Goal: Information Seeking & Learning: Learn about a topic

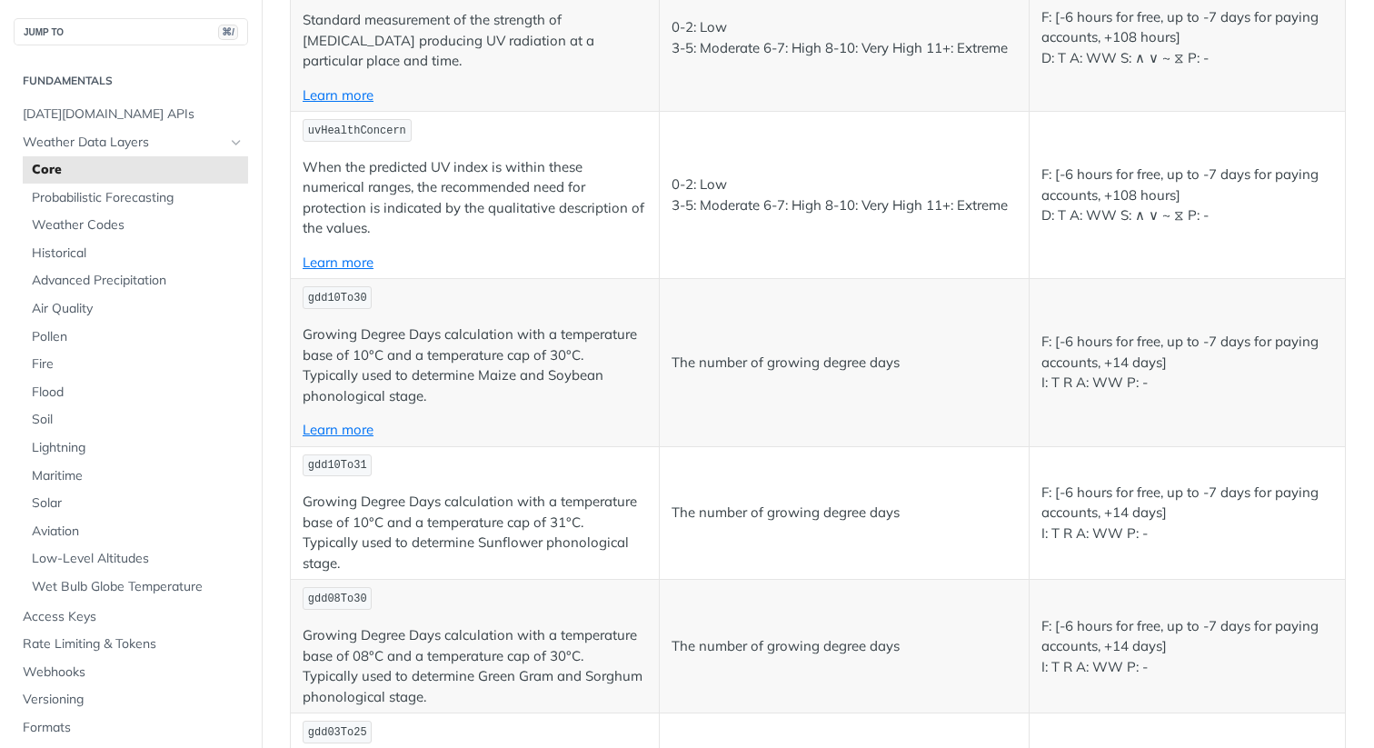
scroll to position [8226, 0]
click at [111, 199] on span "Probabilistic Forecasting" at bounding box center [138, 198] width 212 height 18
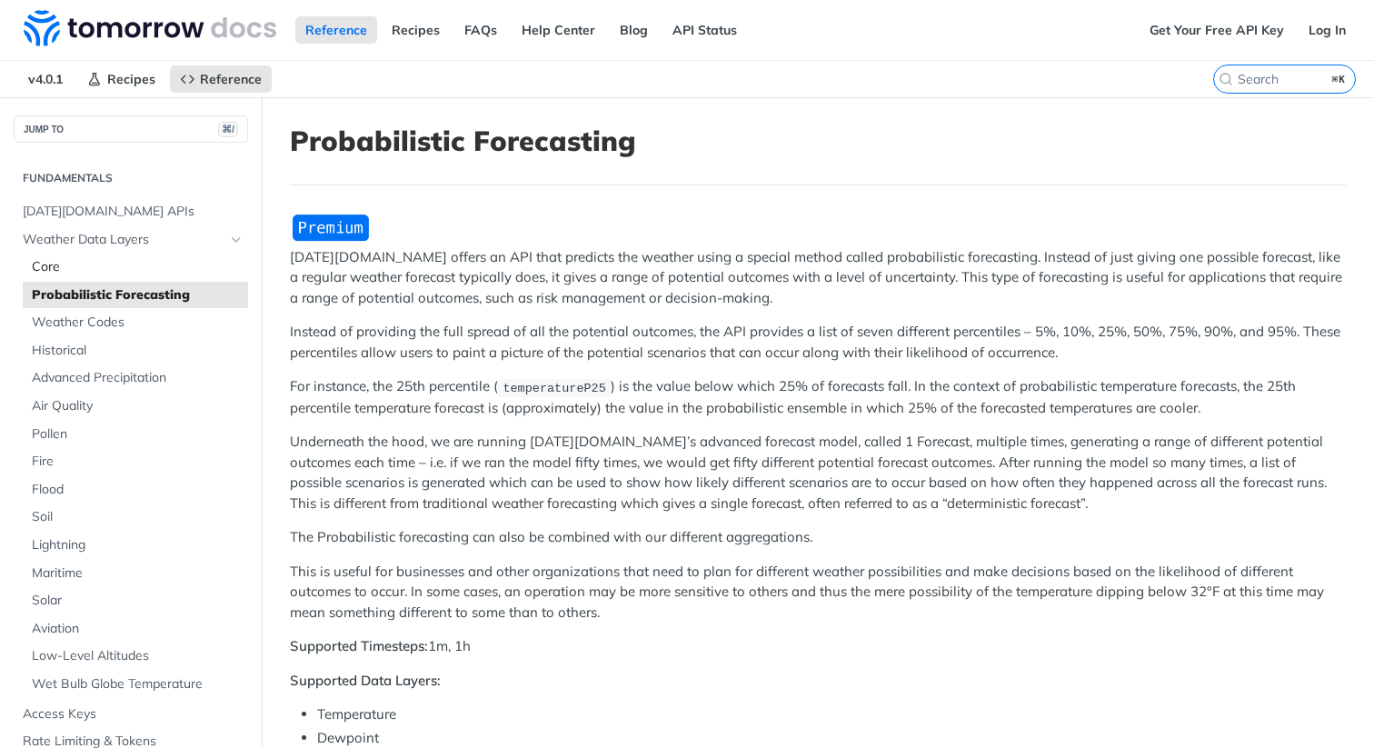
click at [74, 263] on span "Core" at bounding box center [138, 267] width 212 height 18
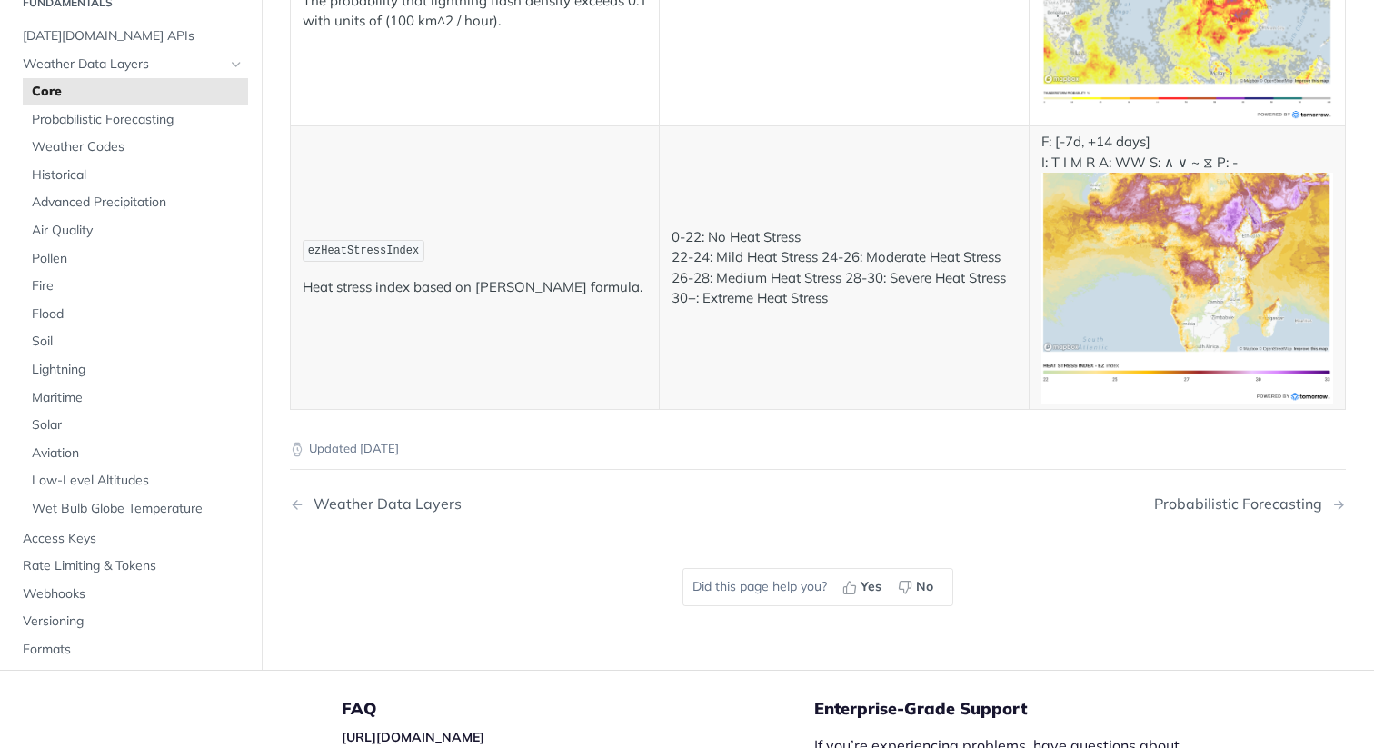
scroll to position [9809, 0]
click at [121, 192] on span "Advanced Precipitation" at bounding box center [138, 201] width 212 height 18
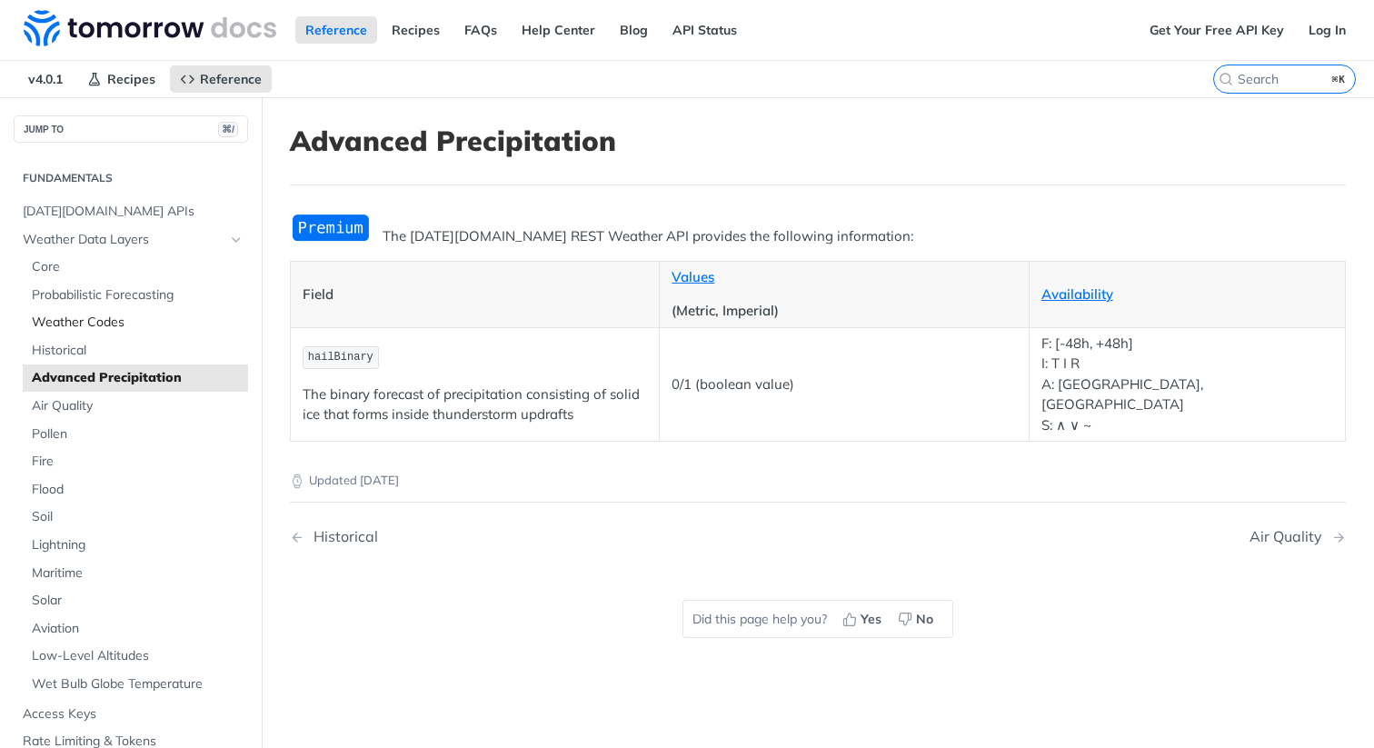
click at [123, 323] on span "Weather Codes" at bounding box center [138, 322] width 212 height 18
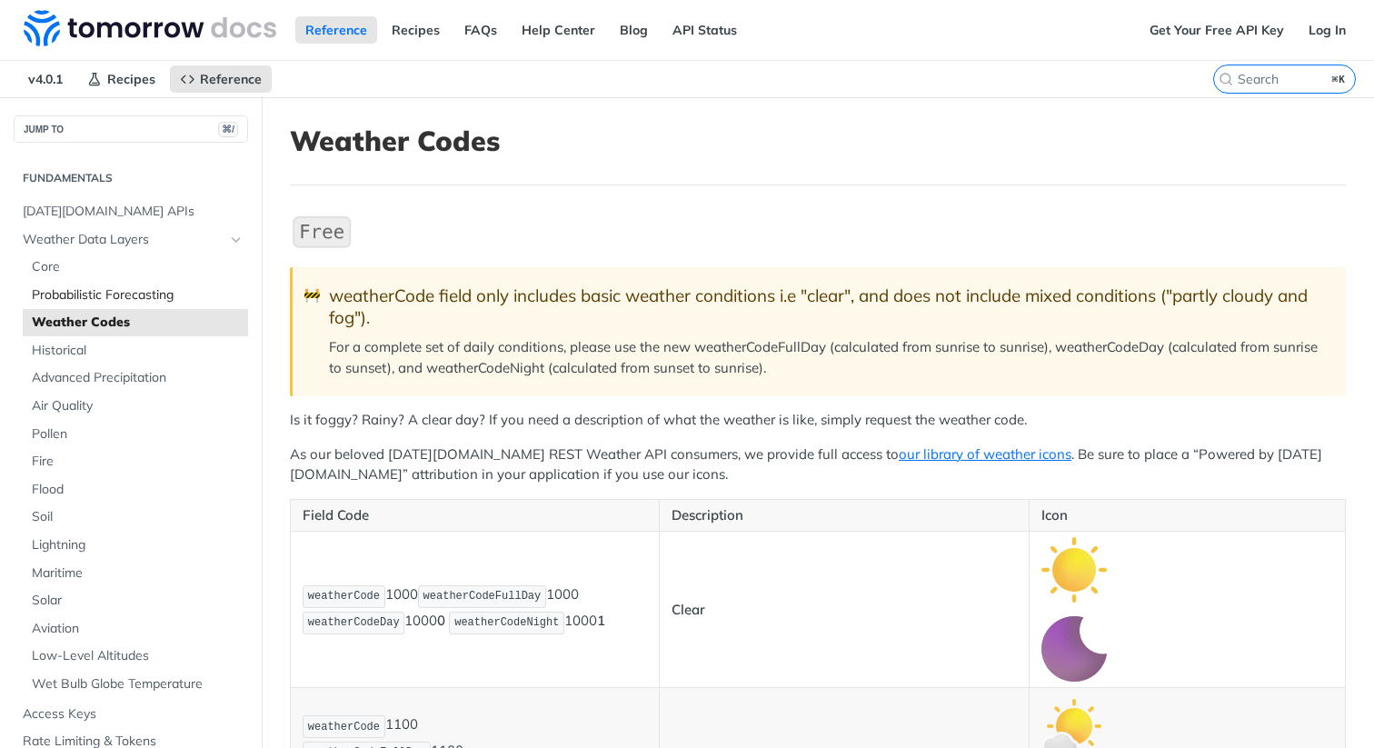
click at [144, 302] on span "Probabilistic Forecasting" at bounding box center [138, 295] width 212 height 18
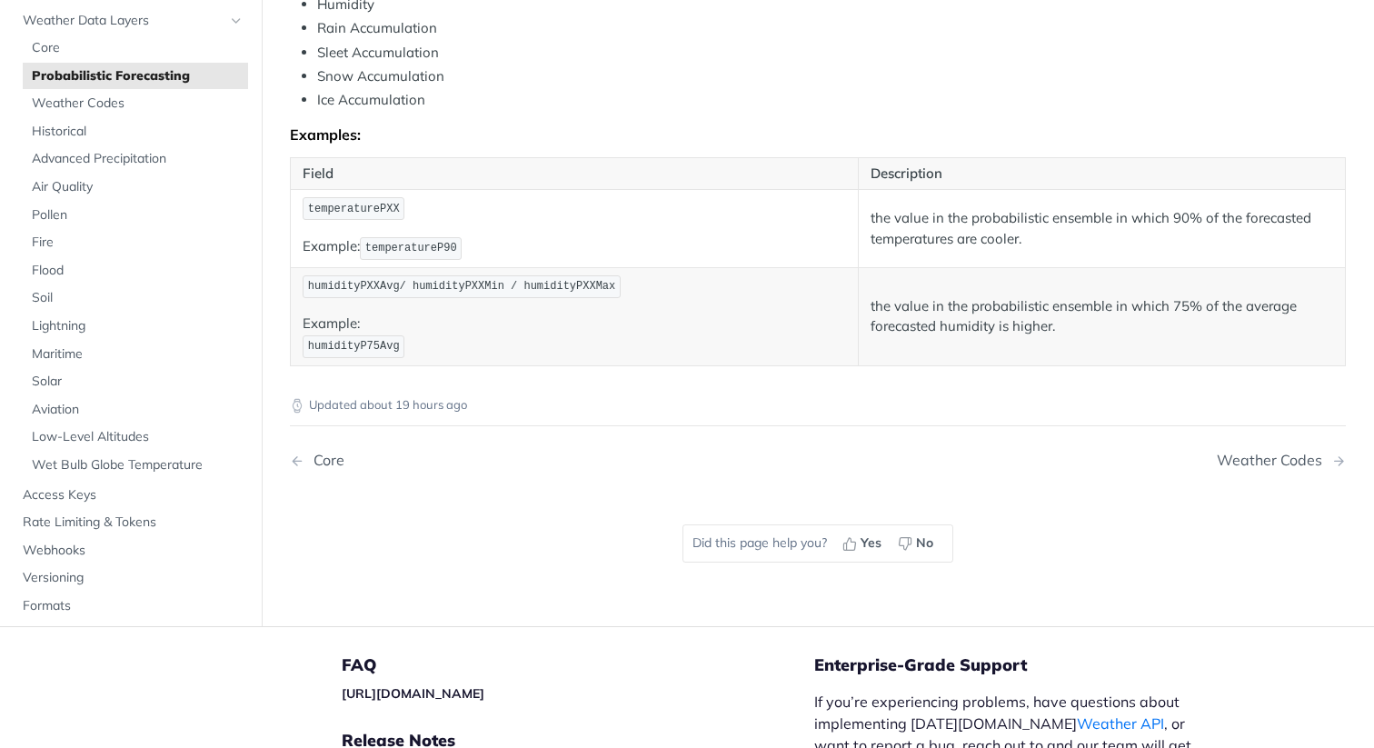
scroll to position [1034, 0]
